Goal: Task Accomplishment & Management: Manage account settings

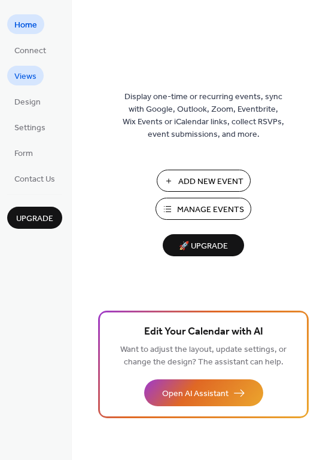
click at [41, 80] on link "Views" at bounding box center [25, 76] width 36 height 20
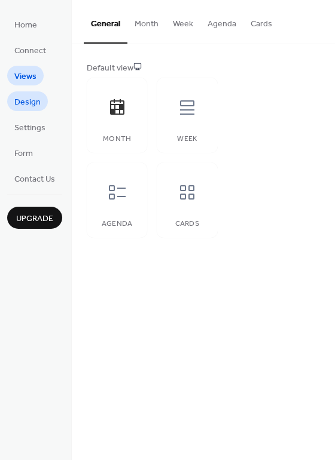
click at [27, 98] on span "Design" at bounding box center [27, 102] width 26 height 13
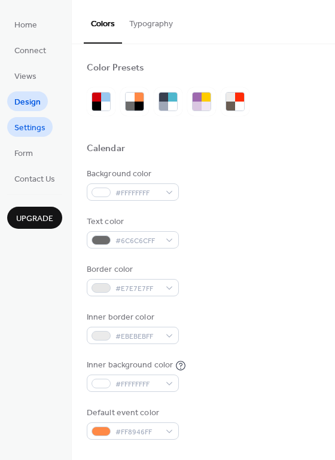
click at [32, 131] on span "Settings" at bounding box center [29, 128] width 31 height 13
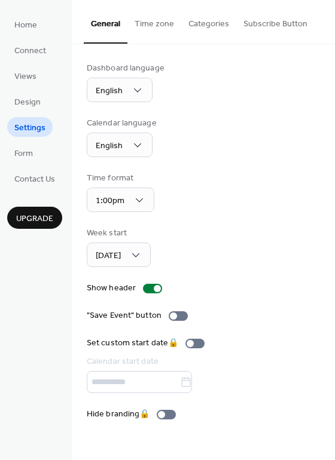
click at [32, 36] on ul "Home Connect Views Design Settings Form Contact Us" at bounding box center [34, 101] width 55 height 174
click at [30, 26] on span "Home" at bounding box center [25, 25] width 23 height 13
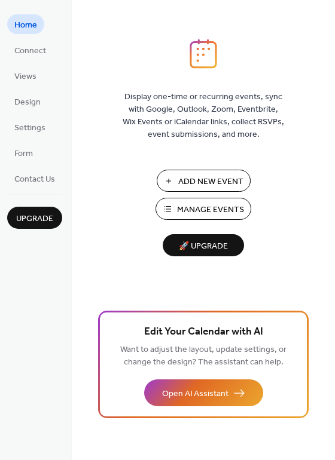
click at [200, 208] on span "Manage Events" at bounding box center [210, 210] width 67 height 13
click at [183, 204] on span "Manage Events" at bounding box center [210, 210] width 67 height 13
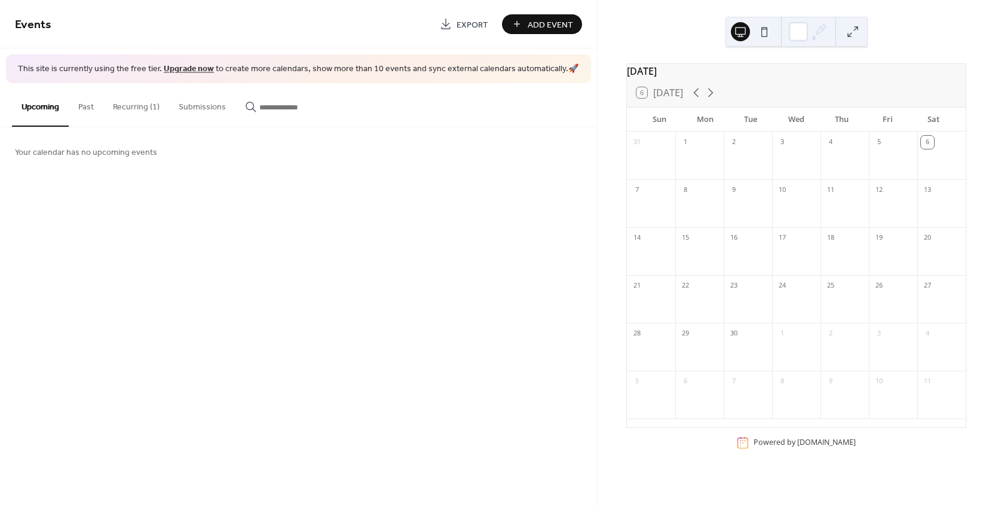
click at [131, 108] on button "Recurring (1)" at bounding box center [136, 104] width 66 height 42
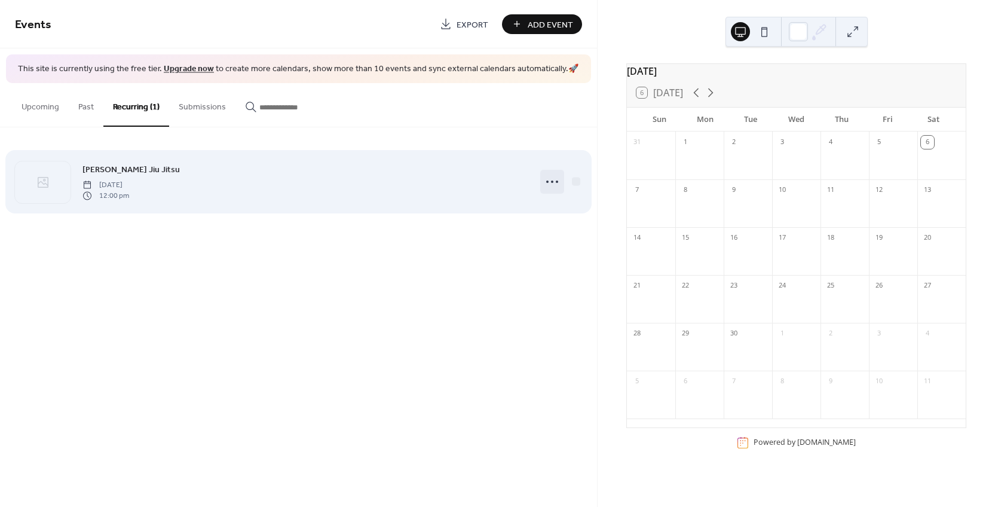
click at [552, 182] on circle at bounding box center [552, 181] width 2 height 2
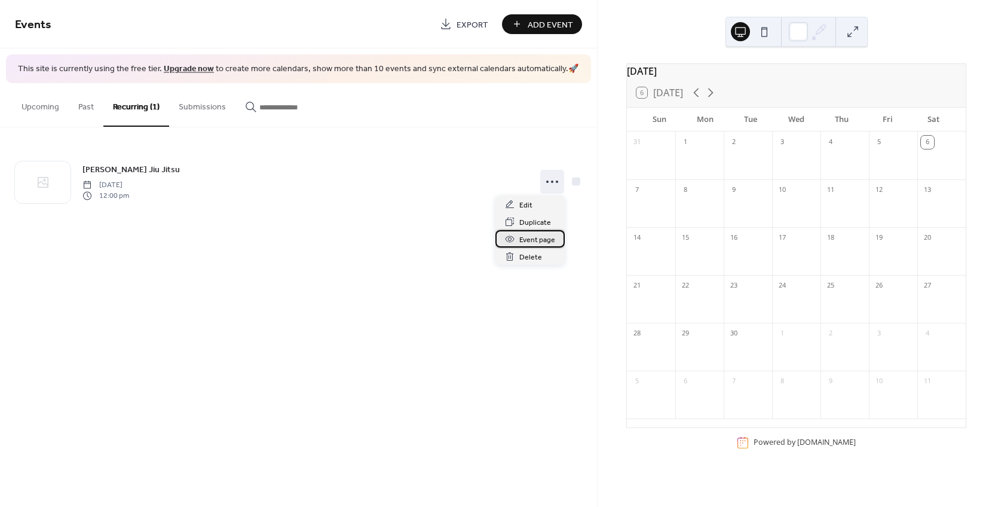
click at [538, 236] on span "Event page" at bounding box center [537, 240] width 36 height 13
click at [366, 260] on div "Events Export Add Event This site is currently using the free tier. Upgrade now…" at bounding box center [298, 253] width 597 height 507
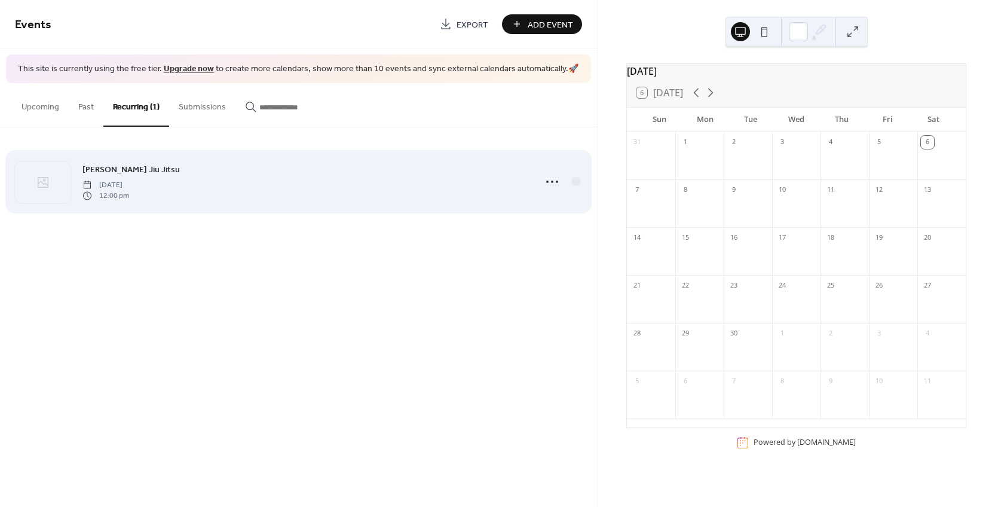
click at [262, 185] on div "Littles Jiu Jitsu Monday, September 1, 2025 12:00 pm" at bounding box center [305, 182] width 446 height 38
click at [51, 179] on div at bounding box center [43, 182] width 56 height 42
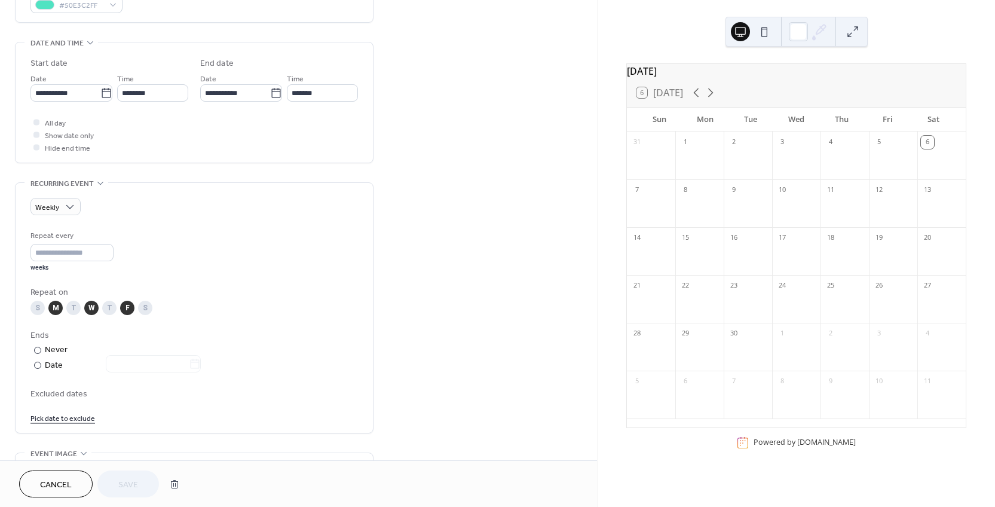
scroll to position [444, 0]
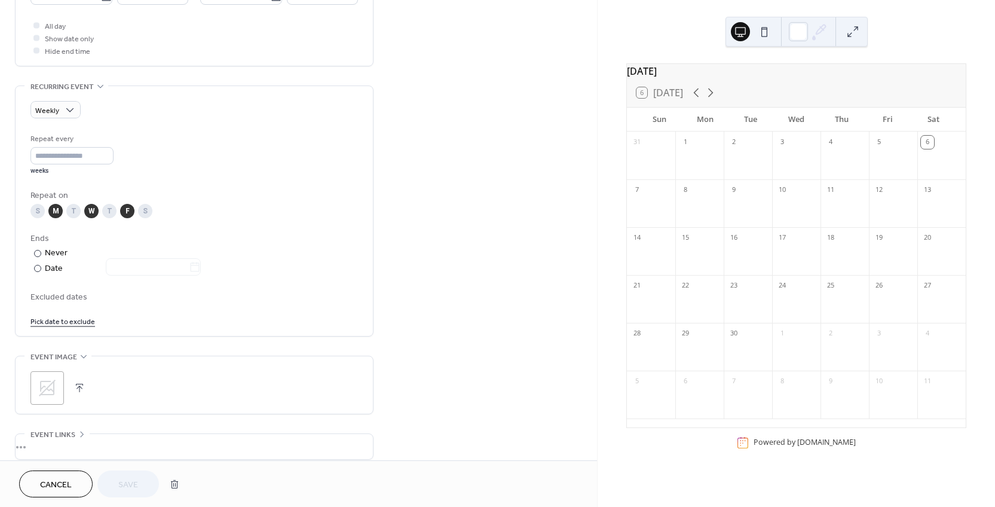
click at [53, 385] on icon at bounding box center [47, 387] width 19 height 19
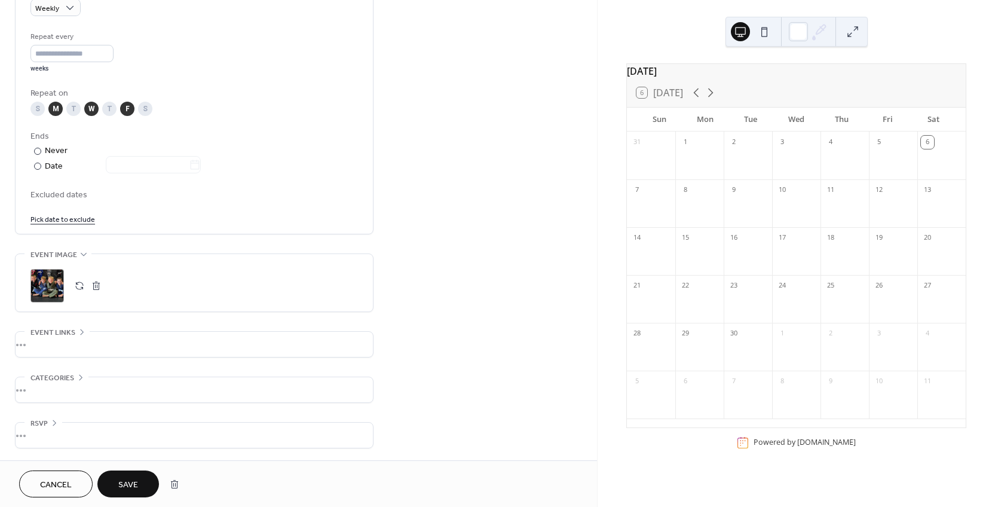
scroll to position [552, 0]
click at [131, 473] on button "Save" at bounding box center [128, 483] width 62 height 27
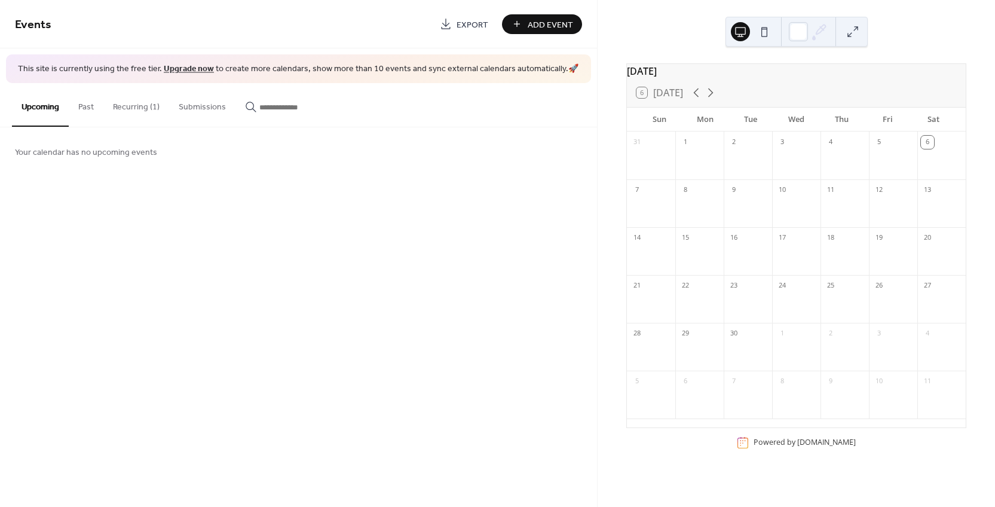
click at [82, 109] on button "Past" at bounding box center [86, 104] width 35 height 42
click at [116, 108] on button "Recurring (1)" at bounding box center [136, 104] width 66 height 42
